Goal: Use online tool/utility

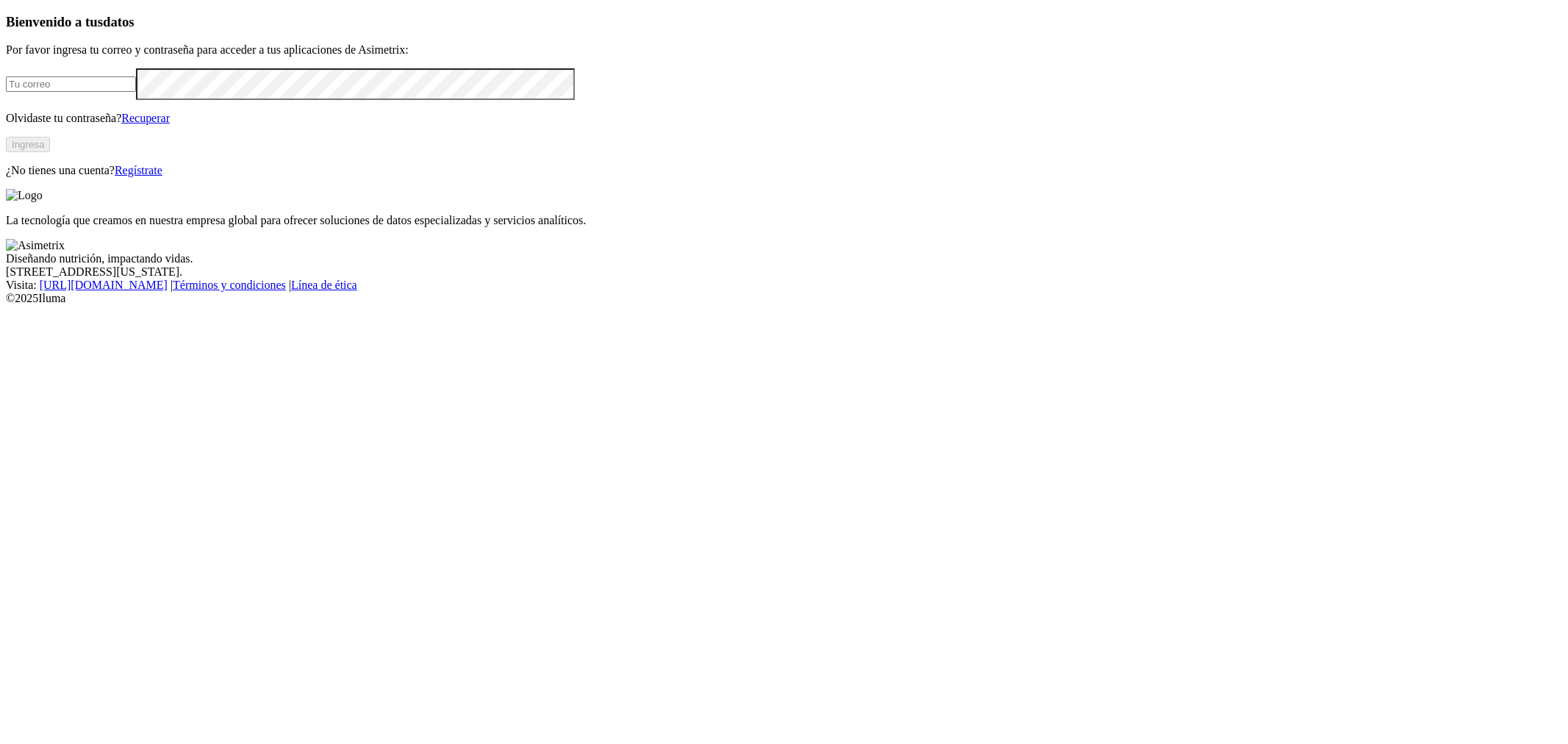
type input "[PERSON_NAME][EMAIL_ADDRESS][DOMAIN_NAME]"
click at [50, 153] on button "Ingresa" at bounding box center [27, 144] width 44 height 15
